Goal: Find specific page/section

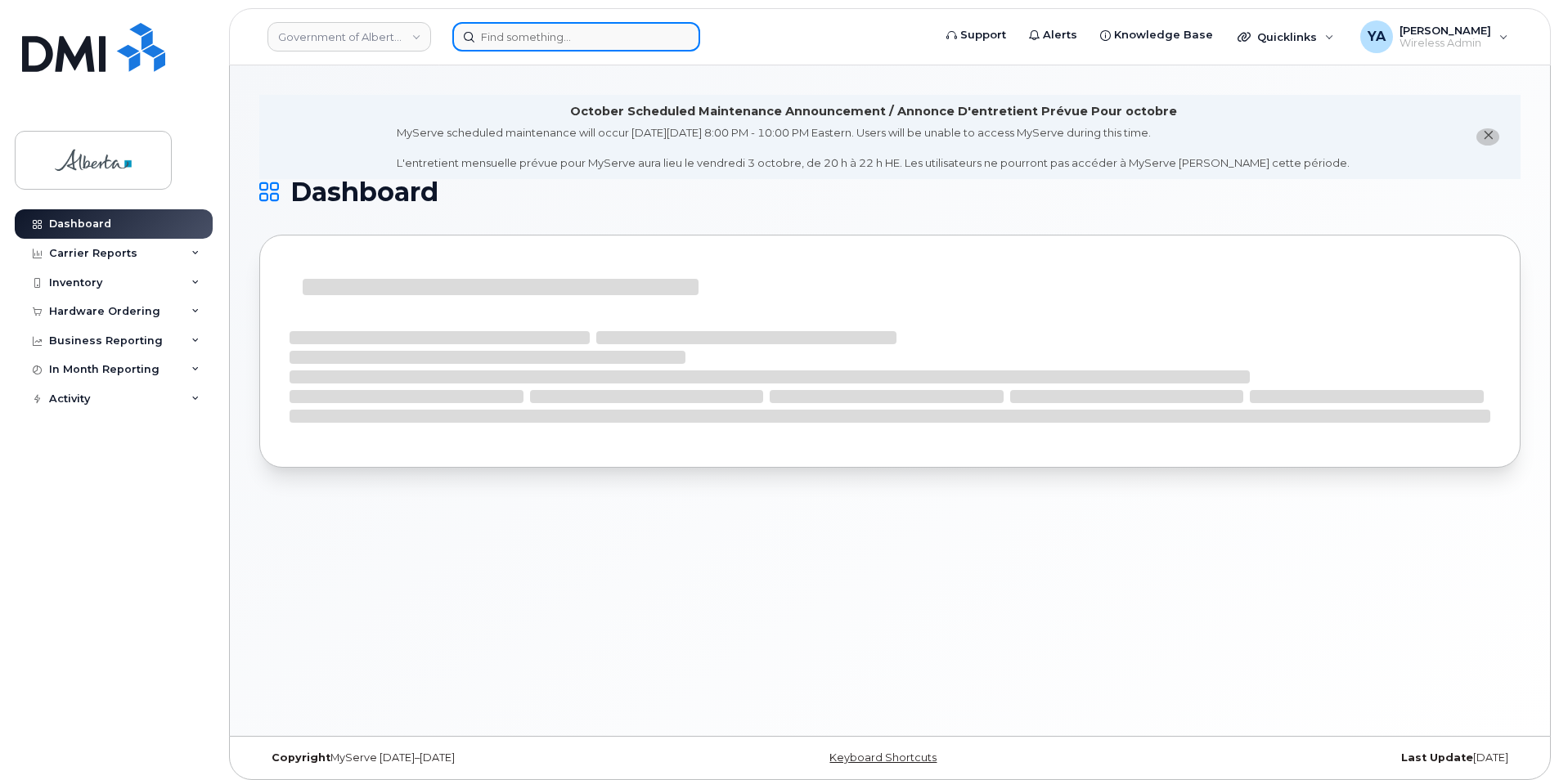
click at [498, 47] on input at bounding box center [576, 36] width 248 height 29
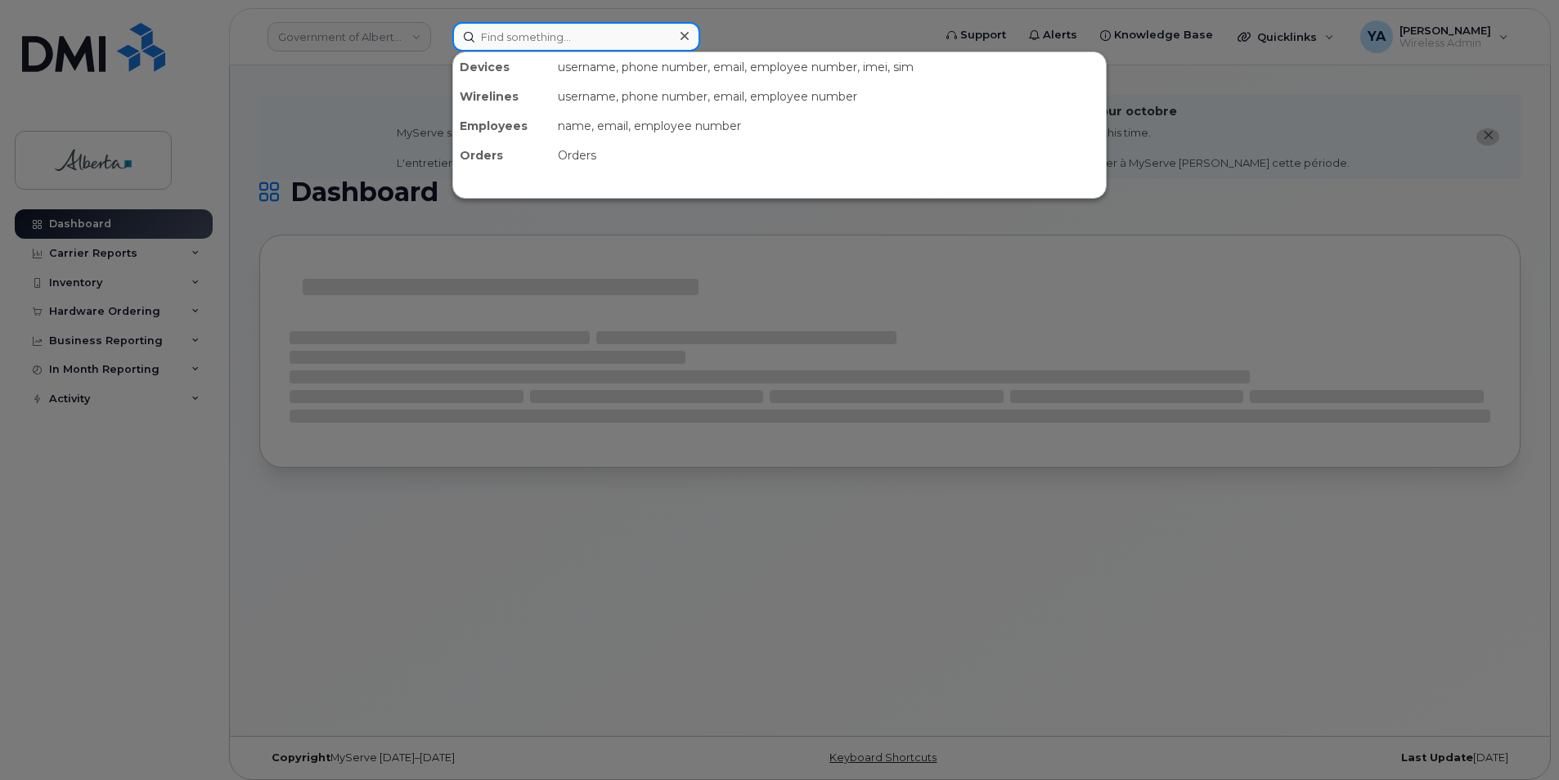
paste input "7807187885"
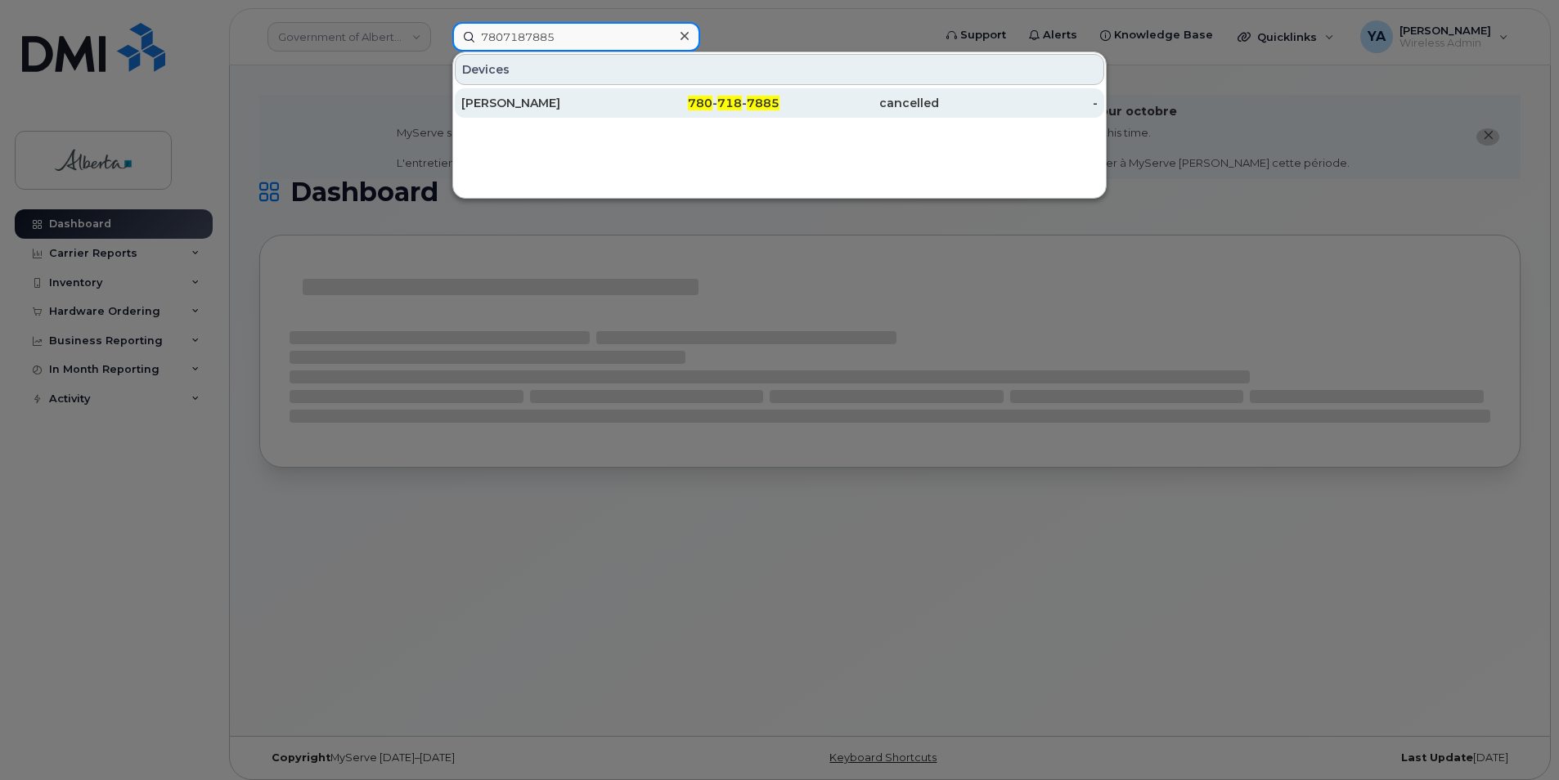
type input "7807187885"
click at [543, 101] on div "[PERSON_NAME]" at bounding box center [540, 103] width 159 height 16
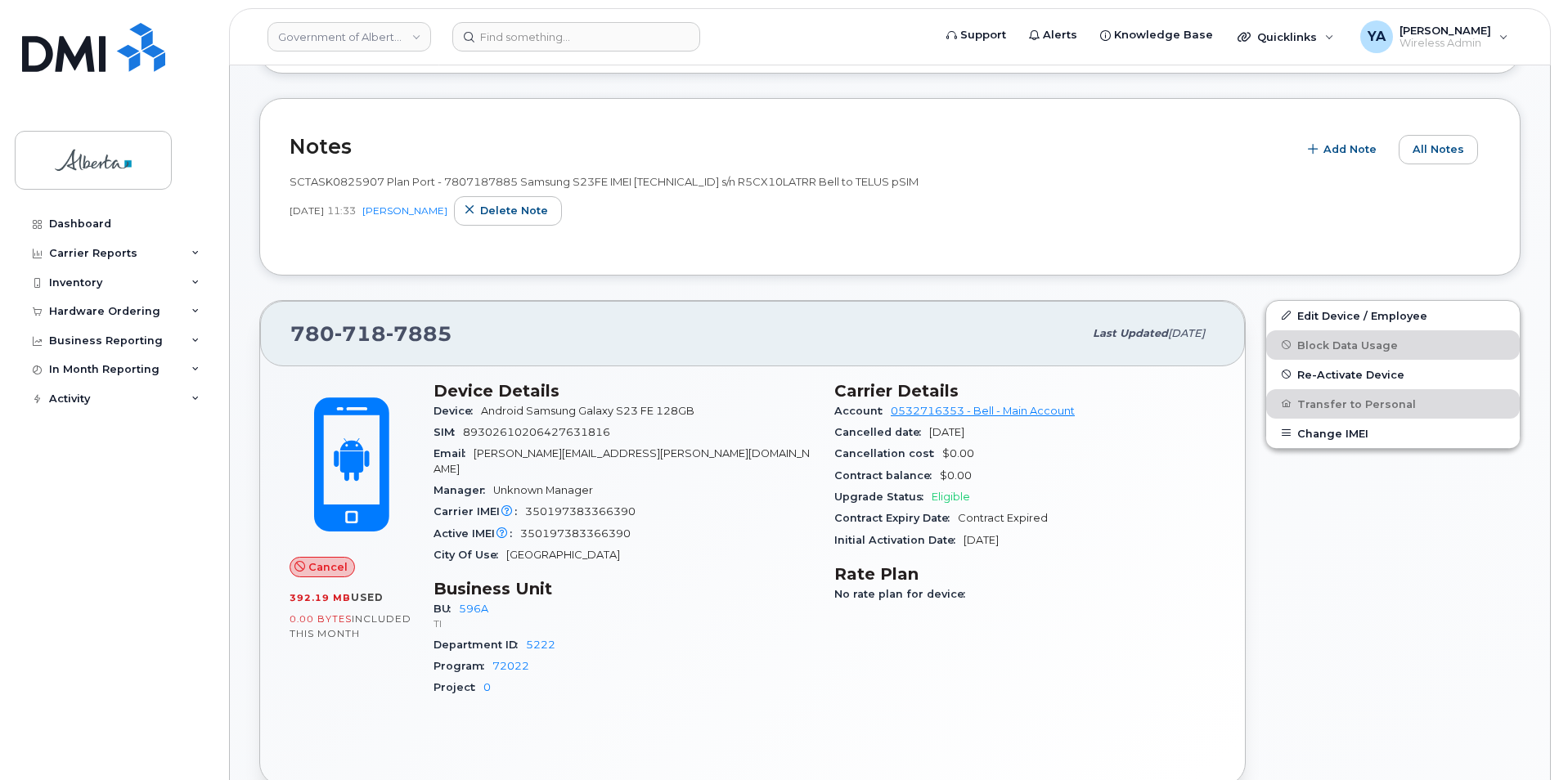
scroll to position [245, 0]
